Goal: Transaction & Acquisition: Book appointment/travel/reservation

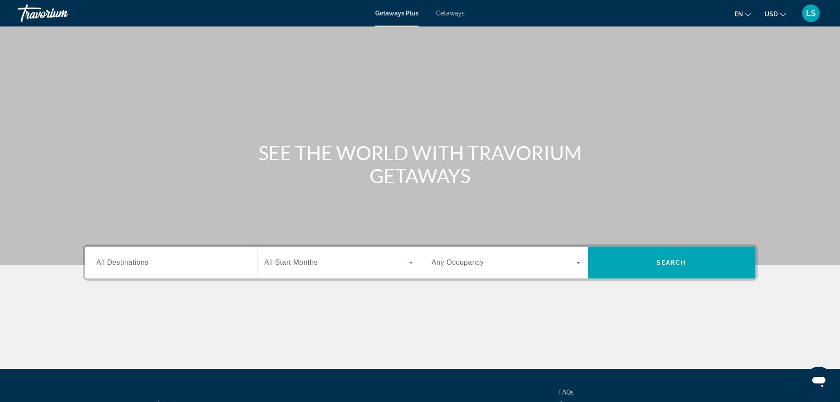
click at [138, 263] on span "All Destinations" at bounding box center [123, 261] width 52 height 7
click at [138, 263] on input "Destination All Destinations" at bounding box center [171, 262] width 149 height 11
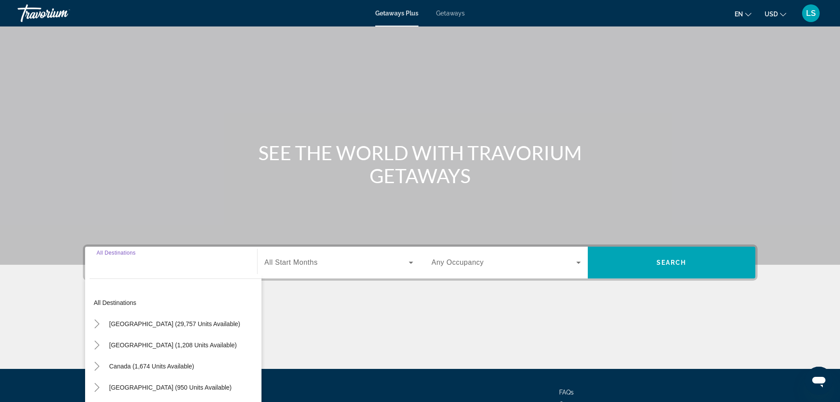
scroll to position [75, 0]
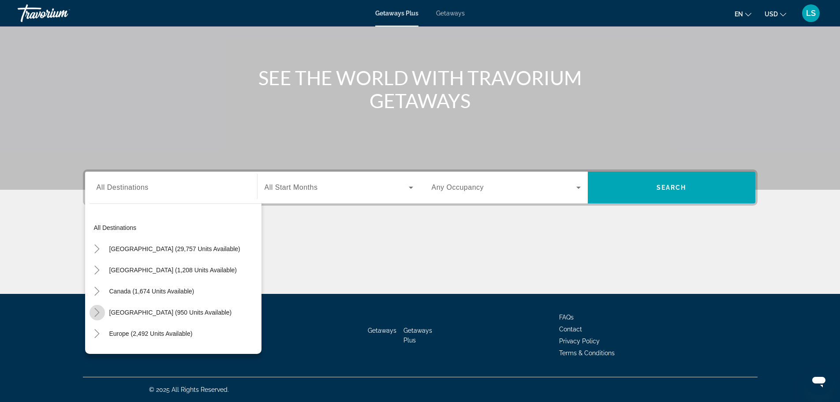
click at [97, 311] on icon "Toggle Caribbean & Atlantic Islands (950 units available)" at bounding box center [97, 312] width 9 height 9
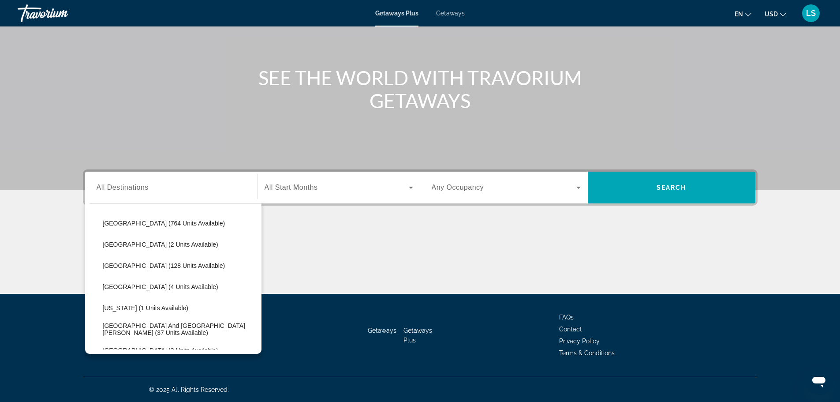
scroll to position [135, 0]
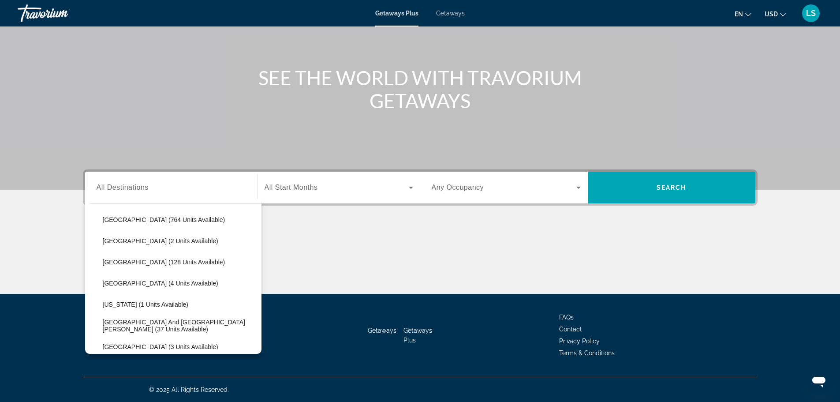
click at [455, 12] on span "Getaways" at bounding box center [450, 13] width 29 height 7
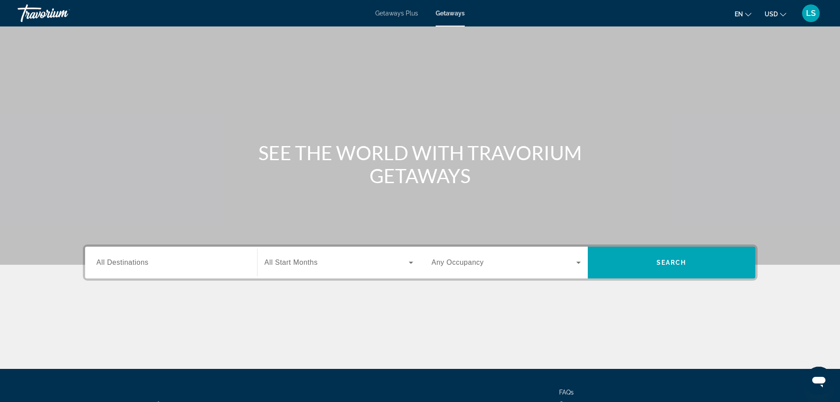
click at [115, 260] on span "All Destinations" at bounding box center [123, 261] width 52 height 7
click at [115, 260] on input "Destination All Destinations" at bounding box center [171, 262] width 149 height 11
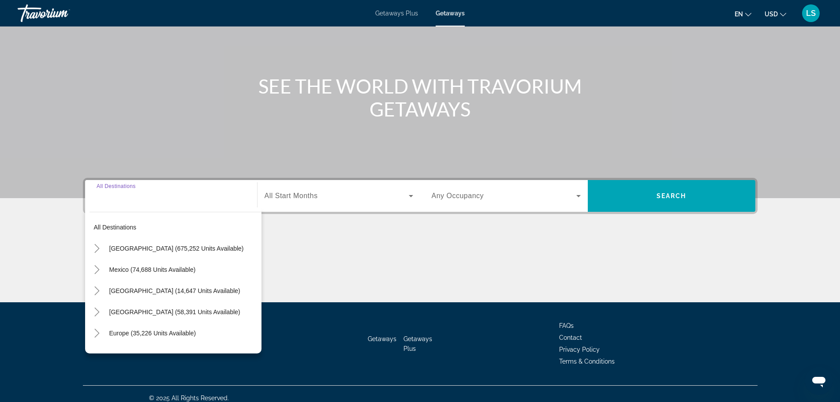
scroll to position [75, 0]
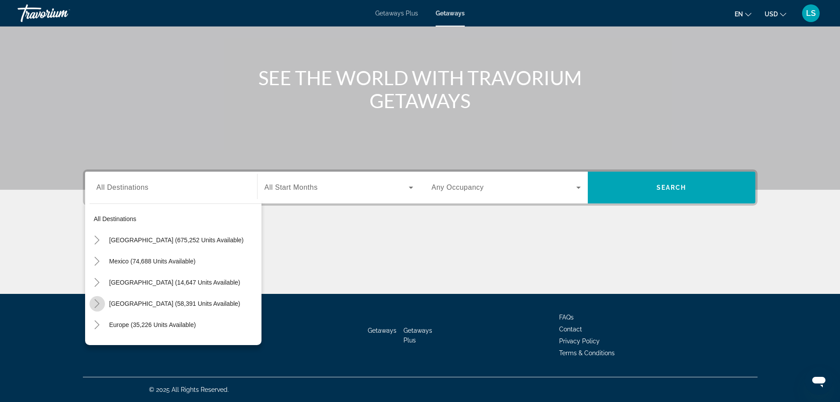
click at [97, 302] on icon "Toggle Caribbean & Atlantic Islands (58,391 units available)" at bounding box center [97, 303] width 5 height 9
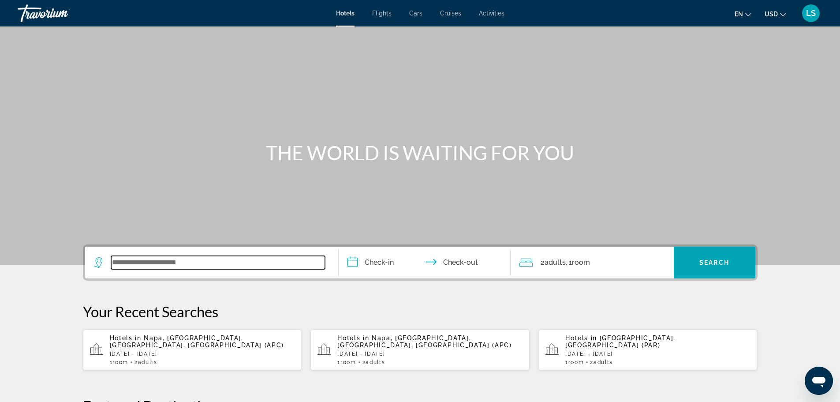
click at [135, 261] on input "Search widget" at bounding box center [218, 262] width 214 height 13
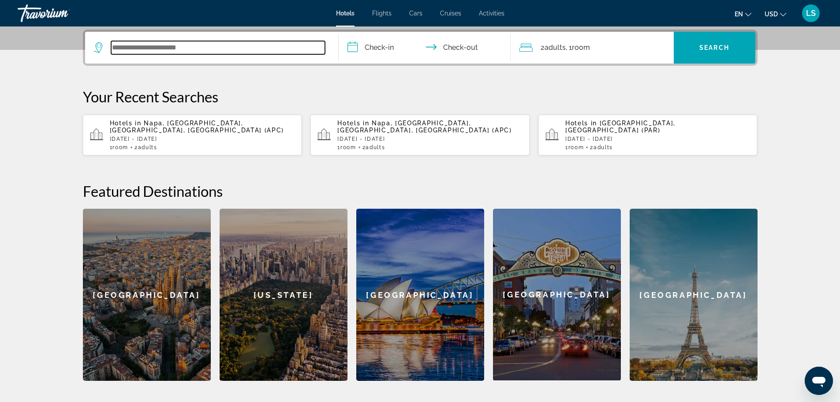
scroll to position [216, 0]
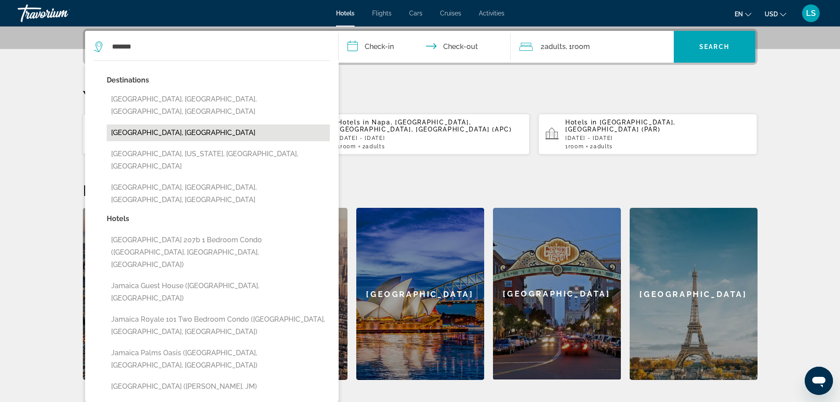
click at [155, 124] on button "[GEOGRAPHIC_DATA], [GEOGRAPHIC_DATA]" at bounding box center [218, 132] width 223 height 17
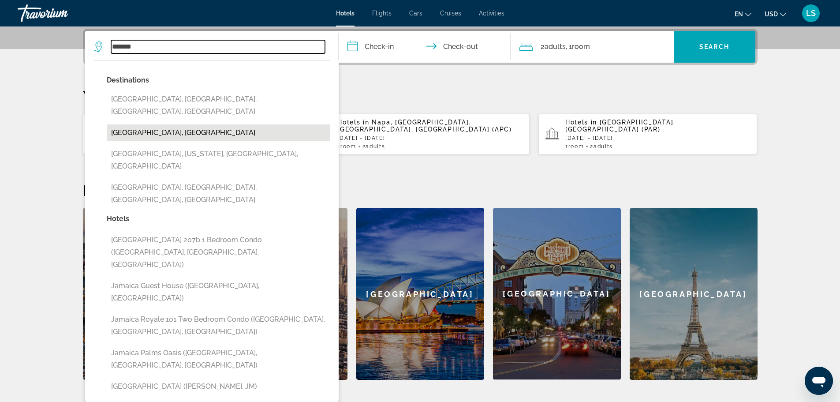
type input "**********"
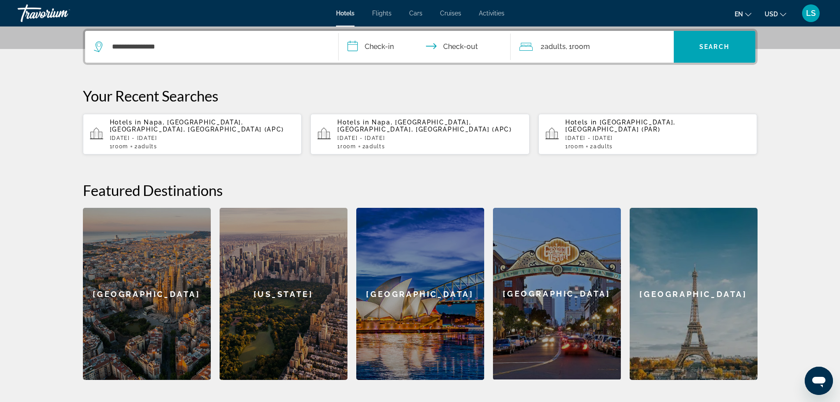
click at [376, 44] on input "**********" at bounding box center [425, 48] width 175 height 34
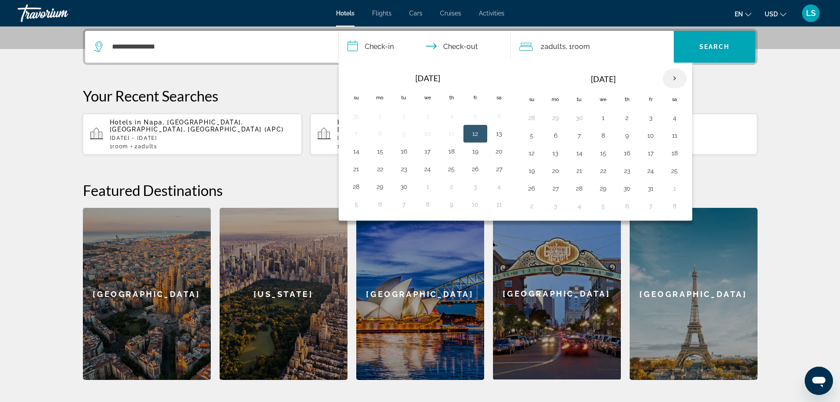
click at [672, 78] on th "Next month" at bounding box center [674, 78] width 24 height 19
click at [497, 170] on button "22" at bounding box center [499, 170] width 14 height 12
click at [427, 188] on button "26" at bounding box center [427, 188] width 14 height 12
type input "**********"
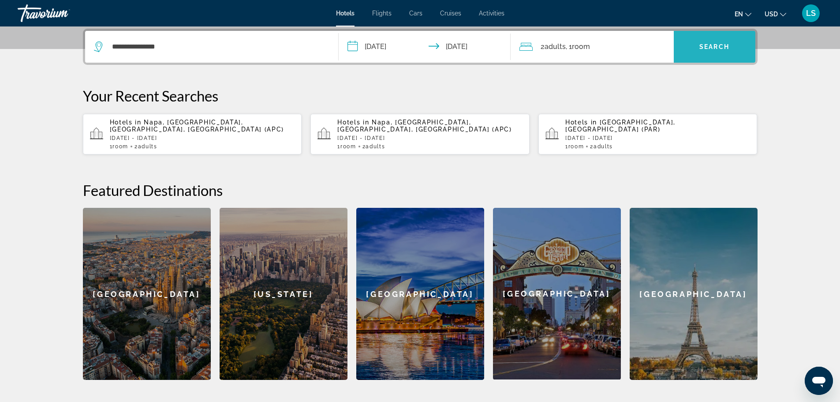
click at [713, 45] on span "Search" at bounding box center [714, 46] width 30 height 7
